Goal: Task Accomplishment & Management: Use online tool/utility

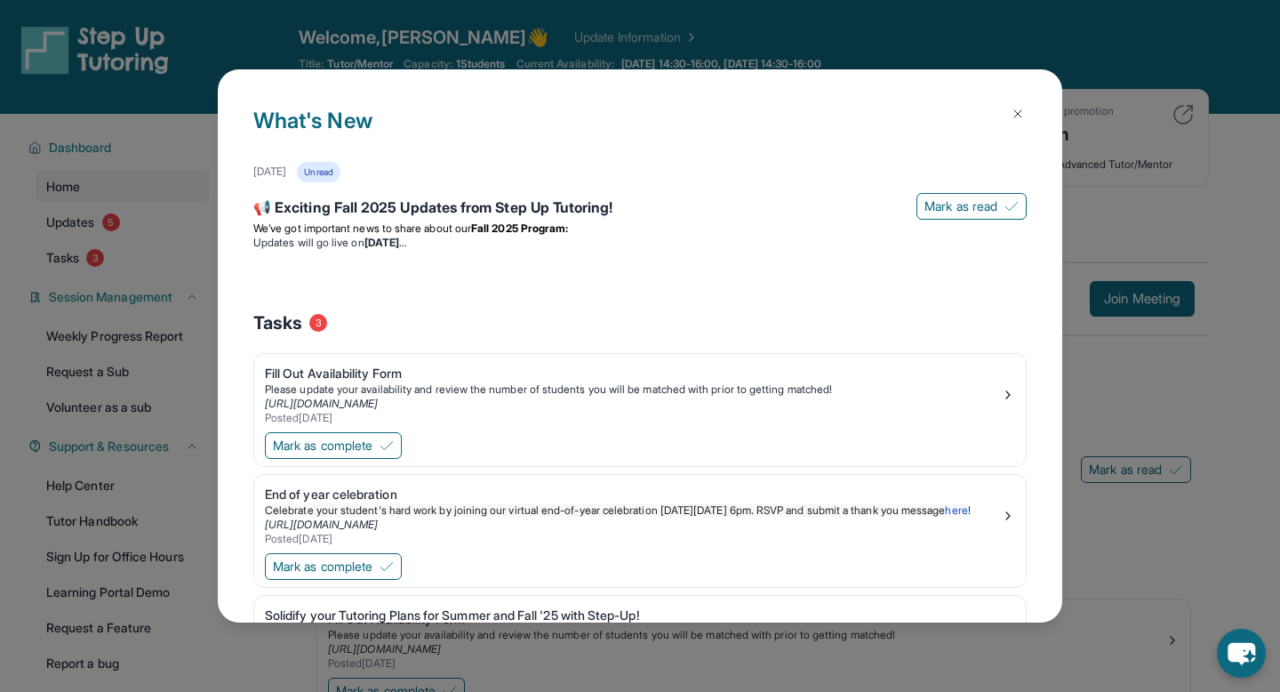
click at [131, 425] on div "What's New [DATE] Unread 📢 Exciting Fall 2025 Updates from Step Up Tutoring! [P…" at bounding box center [640, 346] width 1280 height 692
click at [1016, 106] on button at bounding box center [1018, 114] width 36 height 36
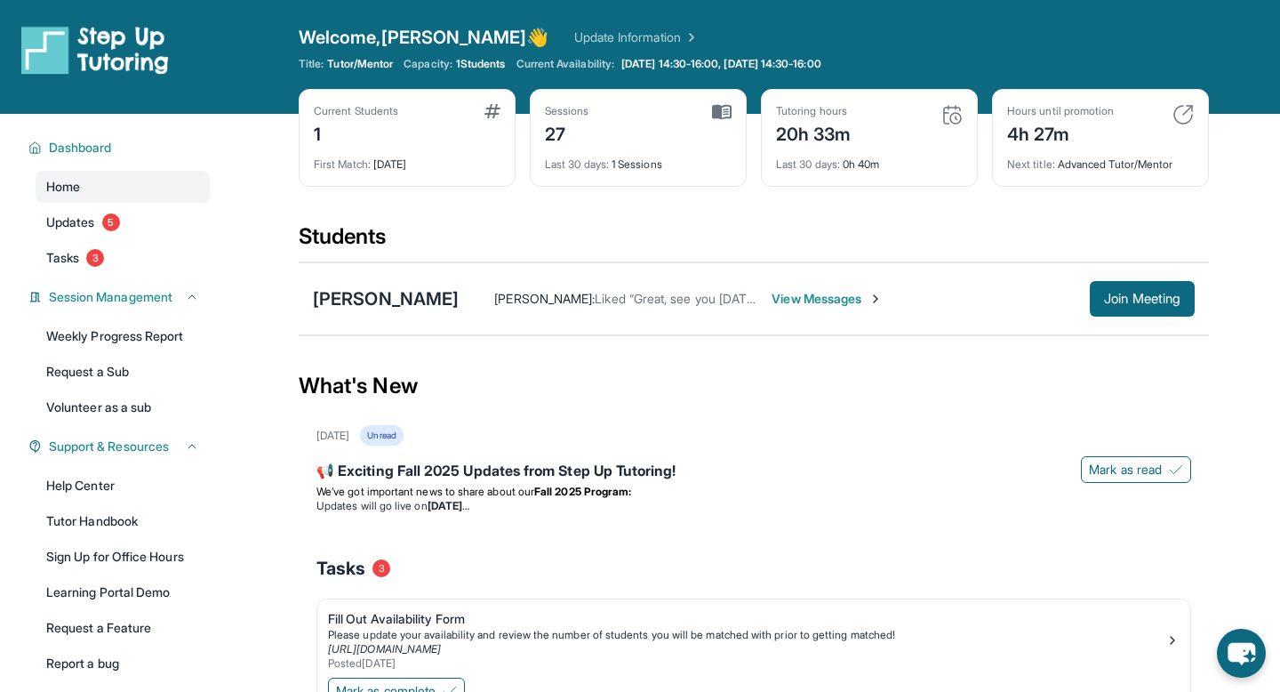
click at [827, 300] on span "View Messages" at bounding box center [827, 299] width 111 height 18
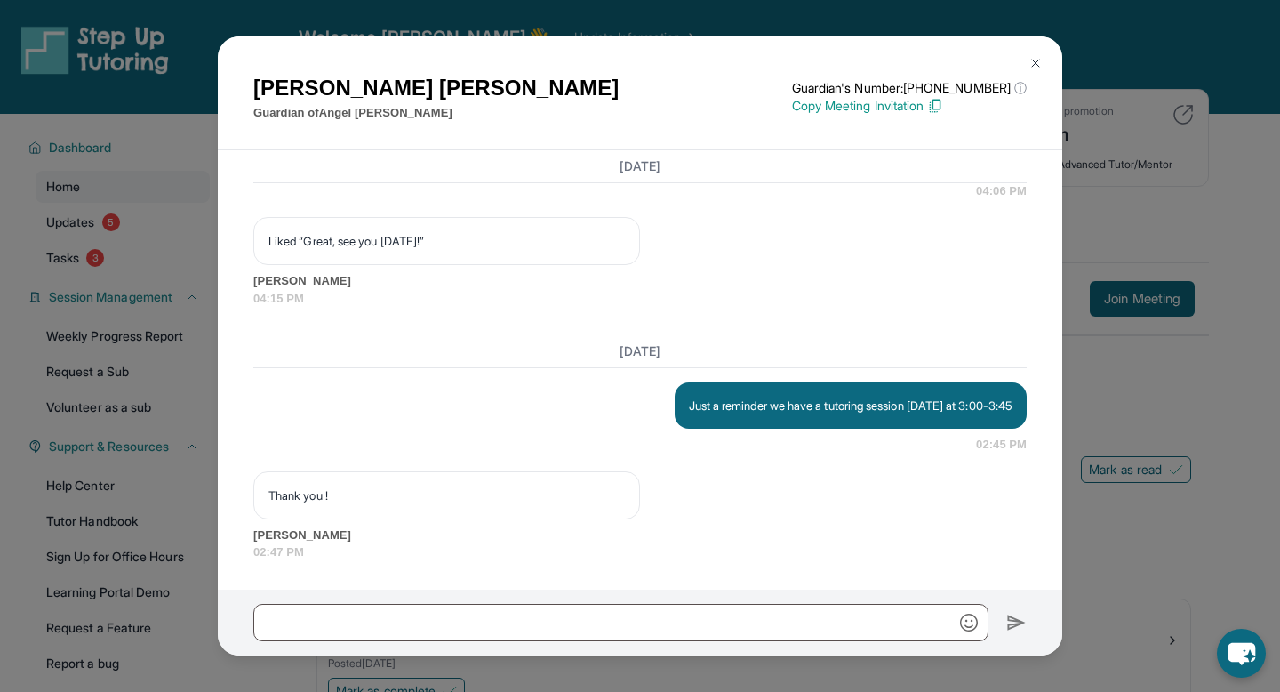
scroll to position [1782, 0]
click at [1034, 56] on img at bounding box center [1035, 63] width 14 height 14
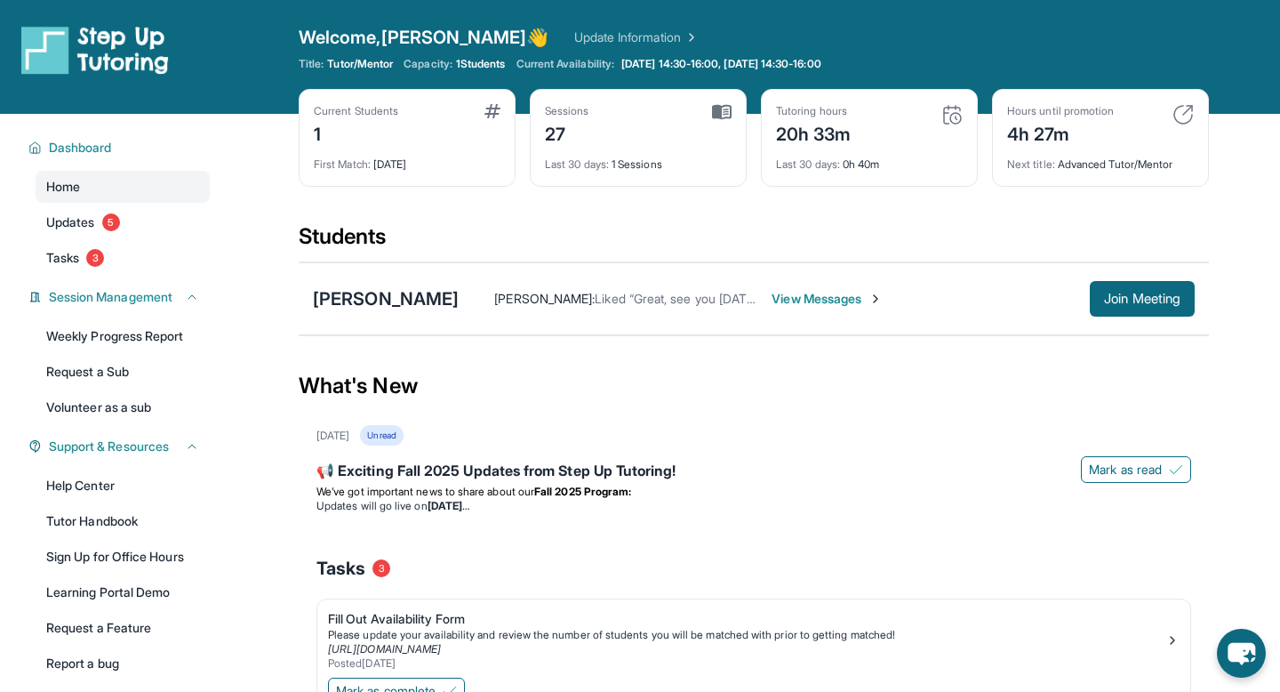
click at [504, 70] on span "1 Students" at bounding box center [481, 64] width 50 height 14
click at [504, 64] on span "1 Students" at bounding box center [481, 64] width 50 height 14
click at [574, 42] on link "Update Information" at bounding box center [636, 37] width 124 height 18
click at [574, 39] on link "Update Information" at bounding box center [636, 37] width 124 height 18
click at [596, 149] on div "Last 30 days : 1 Sessions" at bounding box center [638, 159] width 187 height 25
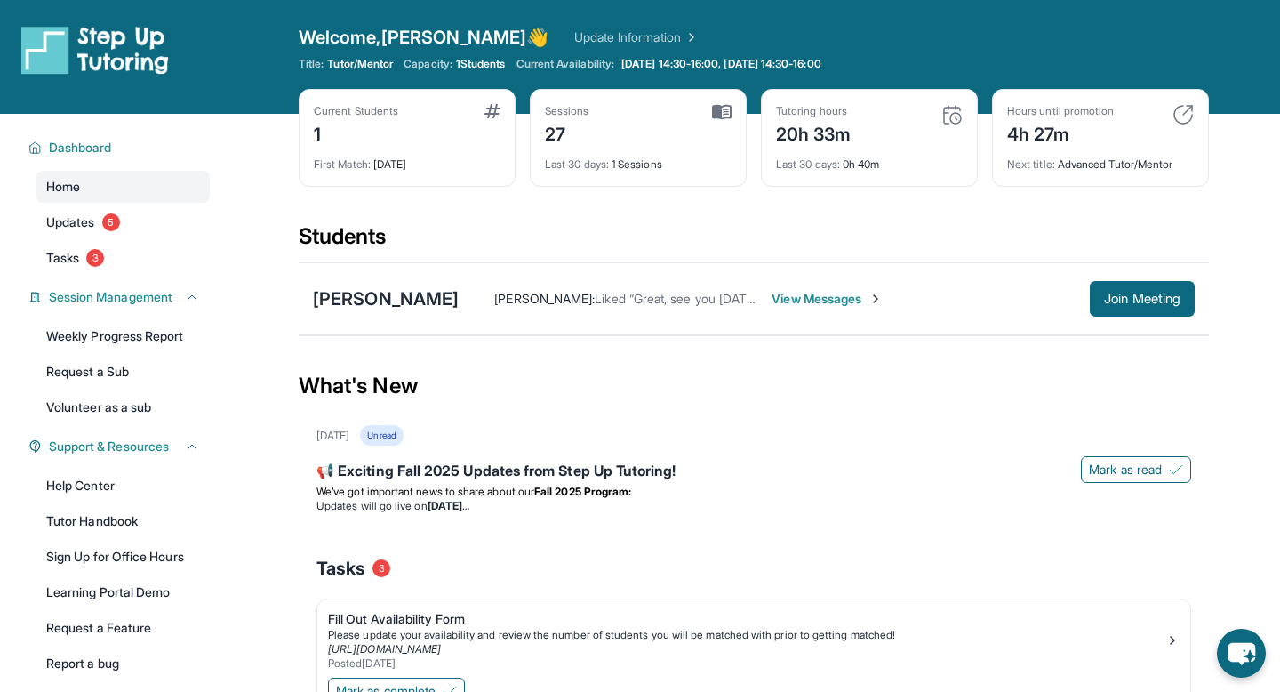
click at [573, 104] on div "Sessions" at bounding box center [567, 111] width 44 height 14
click at [574, 43] on link "Update Information" at bounding box center [636, 37] width 124 height 18
click at [574, 34] on link "Update Information" at bounding box center [636, 37] width 124 height 18
click at [1121, 308] on button "Join Meeting" at bounding box center [1142, 299] width 105 height 36
